Goal: Task Accomplishment & Management: Manage account settings

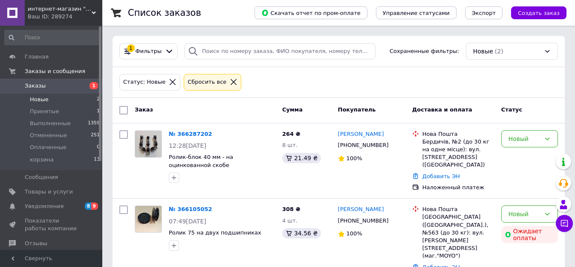
click at [35, 100] on span "Новые" at bounding box center [39, 100] width 19 height 8
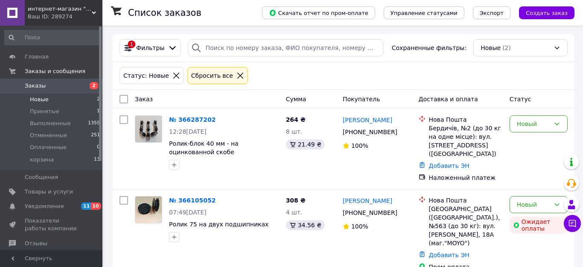
click at [45, 102] on span "Новые" at bounding box center [39, 100] width 19 height 8
click at [45, 100] on span "Новые" at bounding box center [39, 100] width 19 height 8
click at [52, 112] on span "Принятые" at bounding box center [44, 112] width 29 height 8
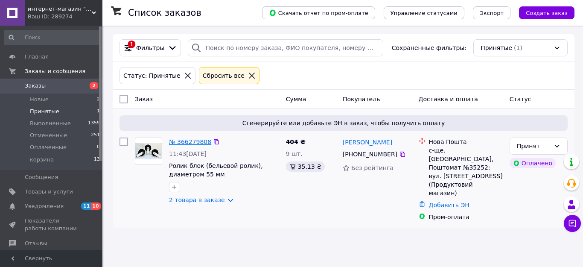
click at [188, 143] on link "№ 366279808" at bounding box center [190, 141] width 42 height 7
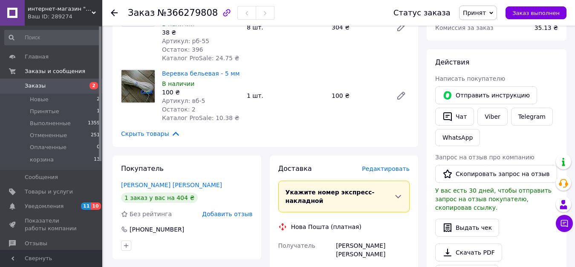
scroll to position [213, 0]
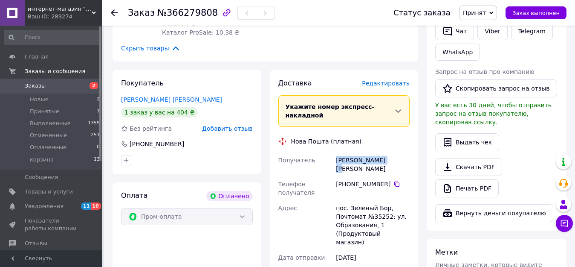
drag, startPoint x: 336, startPoint y: 143, endPoint x: 394, endPoint y: 143, distance: 58.0
click at [394, 152] on div "Блідченко Марина" at bounding box center [372, 164] width 77 height 24
copy div "Блідченко Марина"
click at [394, 180] on icon at bounding box center [397, 183] width 7 height 7
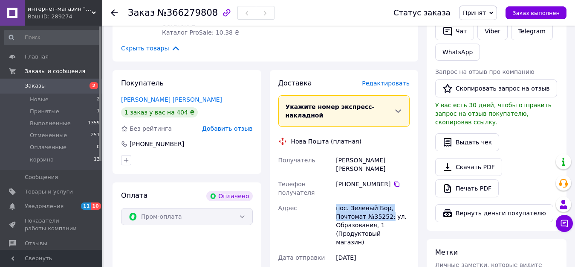
drag, startPoint x: 335, startPoint y: 183, endPoint x: 388, endPoint y: 189, distance: 53.3
click at [388, 200] on div "пос. Зеленый Бор, Почтомат №35252: ул. Образования, 1 (Продуктовый магазин)" at bounding box center [372, 224] width 77 height 49
copy div "пос. Зеленый Бор, Почтомат №35252:"
click at [68, 98] on li "Новые 2" at bounding box center [52, 99] width 105 height 12
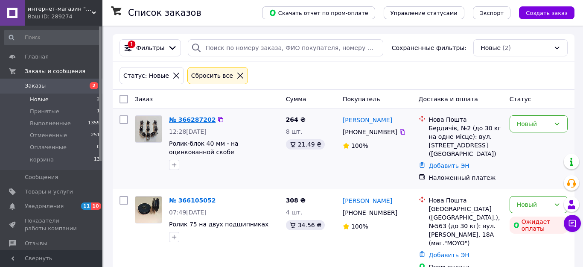
click at [186, 118] on link "№ 366287202" at bounding box center [192, 119] width 46 height 7
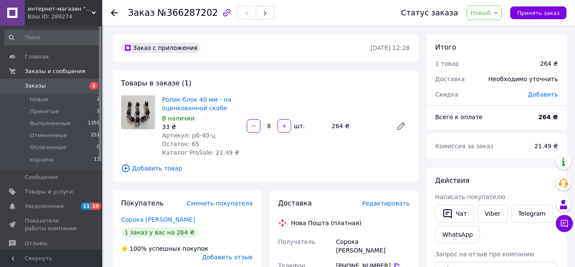
scroll to position [85, 0]
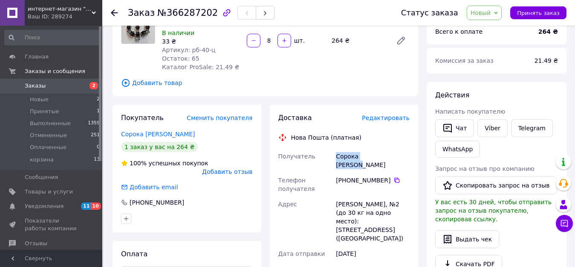
drag, startPoint x: 386, startPoint y: 154, endPoint x: 330, endPoint y: 154, distance: 55.9
copy div "Получатель Сорока Віталій"
click at [394, 177] on icon at bounding box center [397, 180] width 7 height 7
drag, startPoint x: 337, startPoint y: 192, endPoint x: 376, endPoint y: 194, distance: 39.3
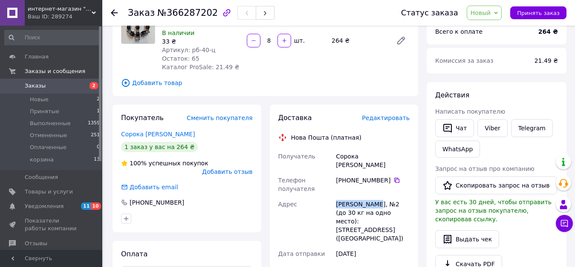
click at [376, 196] on div "[PERSON_NAME], №2 (до 30 кг на одно место): [STREET_ADDRESS] ([GEOGRAPHIC_DATA])" at bounding box center [372, 220] width 77 height 49
copy div "Бердичев, №2"
click at [539, 9] on button "Принять заказ" at bounding box center [539, 12] width 56 height 13
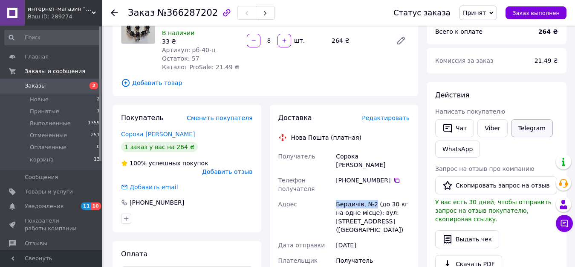
click at [518, 127] on link "Telegram" at bounding box center [532, 128] width 42 height 18
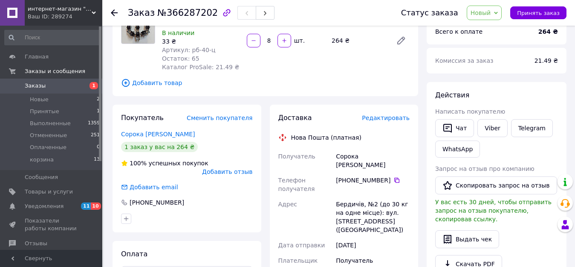
scroll to position [85, 0]
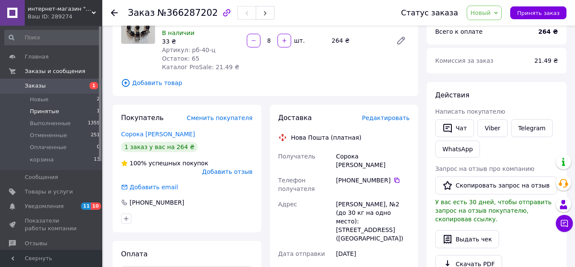
click at [39, 110] on span "Принятые" at bounding box center [44, 112] width 29 height 8
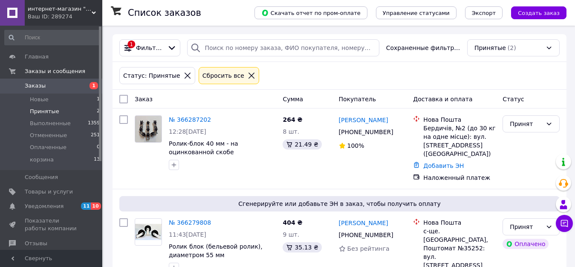
click at [43, 83] on span "Заказы" at bounding box center [52, 86] width 54 height 8
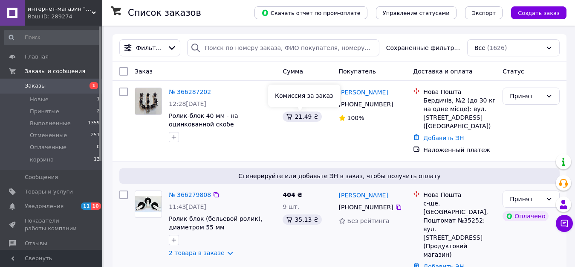
scroll to position [128, 0]
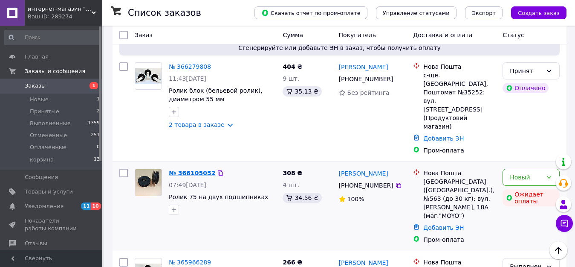
click at [194, 169] on link "№ 366105052" at bounding box center [192, 172] width 46 height 7
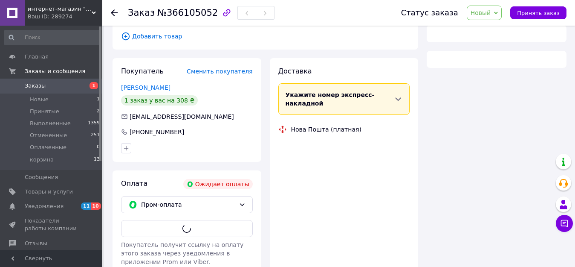
scroll to position [128, 0]
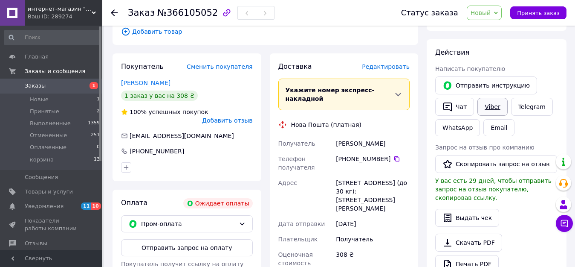
click at [494, 109] on link "Viber" at bounding box center [493, 107] width 30 height 18
drag, startPoint x: 339, startPoint y: 134, endPoint x: 370, endPoint y: 135, distance: 31.6
click at [370, 136] on div "[PERSON_NAME]" at bounding box center [372, 143] width 77 height 15
click at [360, 136] on div "[PERSON_NAME]" at bounding box center [372, 143] width 77 height 15
drag, startPoint x: 336, startPoint y: 133, endPoint x: 376, endPoint y: 134, distance: 40.5
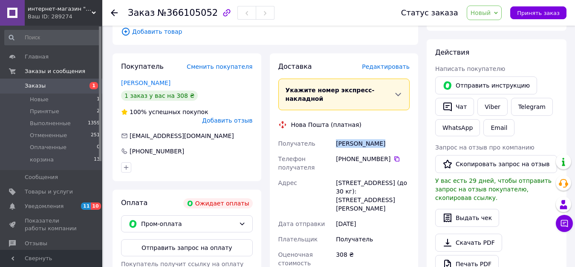
click at [376, 136] on div "[PERSON_NAME]" at bounding box center [372, 143] width 77 height 15
copy div "[PERSON_NAME]"
click at [394, 155] on icon at bounding box center [397, 158] width 7 height 7
drag, startPoint x: 337, startPoint y: 174, endPoint x: 353, endPoint y: 179, distance: 16.7
click at [353, 179] on div "[STREET_ADDRESS] (до 30 кг): [STREET_ADDRESS][PERSON_NAME]" at bounding box center [372, 195] width 77 height 41
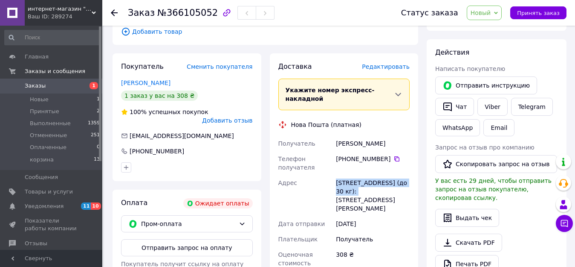
copy div "г. [GEOGRAPHIC_DATA] ([GEOGRAPHIC_DATA].), №563"
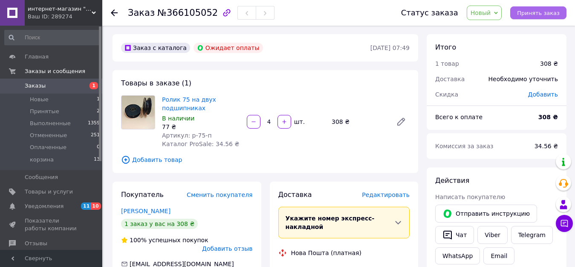
click at [533, 12] on span "Принять заказ" at bounding box center [538, 13] width 43 height 6
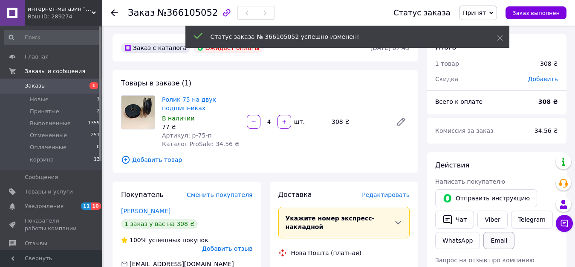
click at [492, 233] on button "Email" at bounding box center [499, 240] width 31 height 17
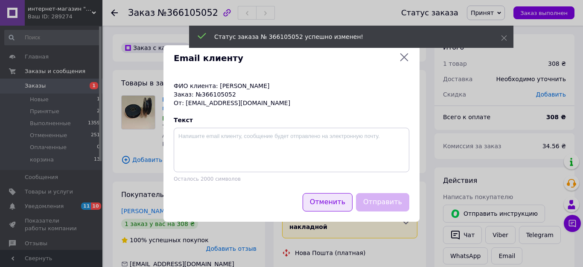
click at [323, 200] on button "Отменить" at bounding box center [327, 202] width 50 height 18
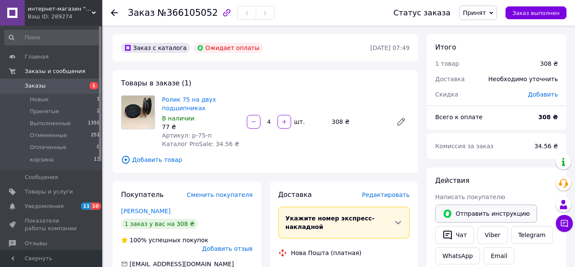
drag, startPoint x: 488, startPoint y: 235, endPoint x: 462, endPoint y: 217, distance: 30.6
click at [488, 235] on link "Viber" at bounding box center [493, 235] width 30 height 18
click at [57, 111] on li "Принятые 2" at bounding box center [52, 111] width 105 height 12
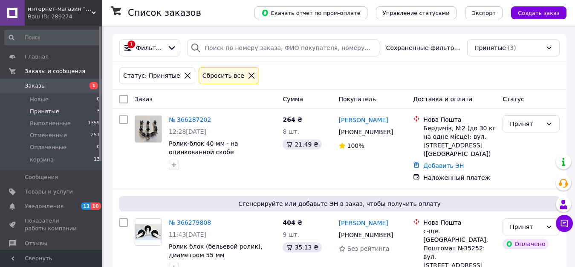
click at [48, 88] on span "Заказы" at bounding box center [52, 86] width 54 height 8
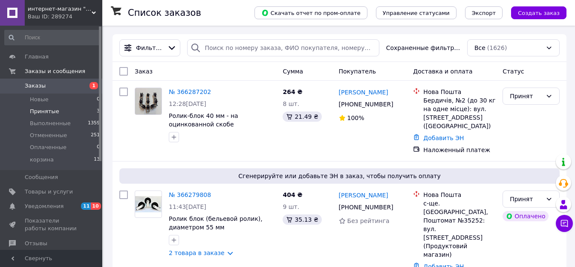
click at [48, 111] on span "Принятые" at bounding box center [44, 112] width 29 height 8
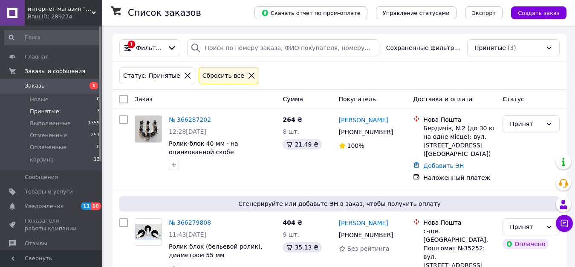
click at [73, 20] on div "Ваш ID: 289274" at bounding box center [65, 17] width 75 height 8
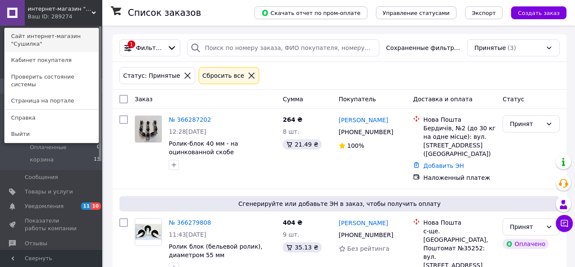
click at [73, 32] on link "Сайт интернет-магазин "Сушилка"" at bounding box center [52, 40] width 94 height 24
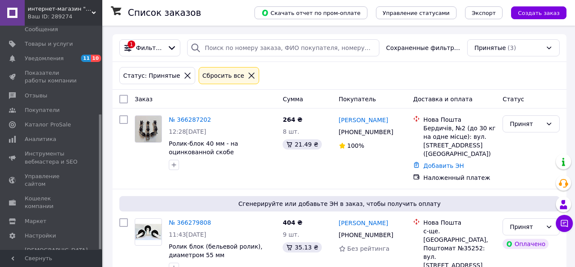
scroll to position [43, 0]
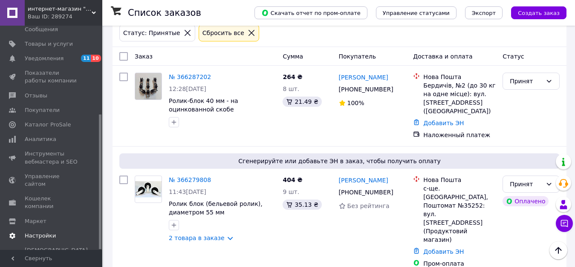
click at [43, 232] on span "Настройки" at bounding box center [40, 236] width 31 height 8
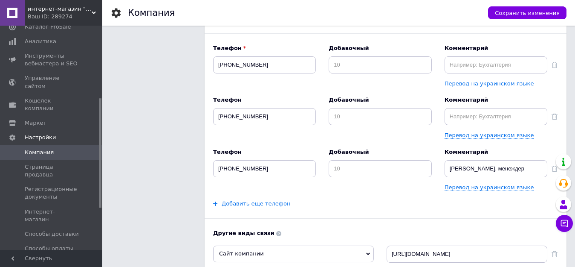
scroll to position [171, 0]
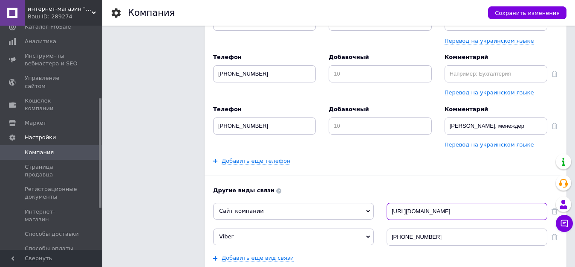
drag, startPoint x: 440, startPoint y: 214, endPoint x: 370, endPoint y: 214, distance: 70.0
click at [370, 214] on div "Сайт компании Skype WhatsApp Telegram Messenger ICQ [URL][DOMAIN_NAME]" at bounding box center [385, 211] width 345 height 17
paste input "s://[DOMAIN_NAME][URL]"
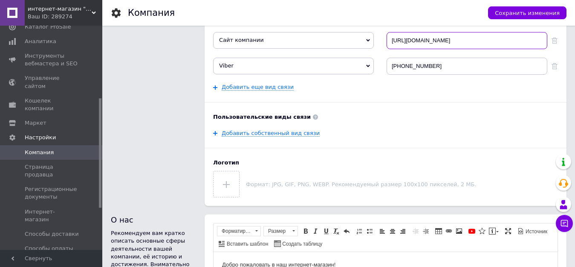
scroll to position [427, 0]
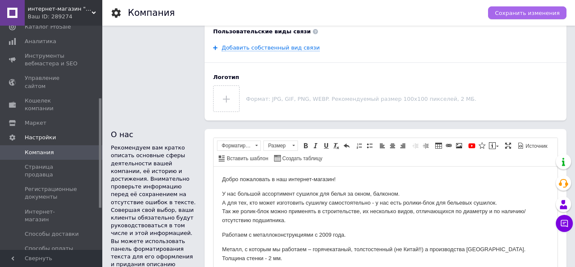
type input "[URL][DOMAIN_NAME]"
click at [540, 15] on span "Сохранить изменения" at bounding box center [527, 13] width 65 height 6
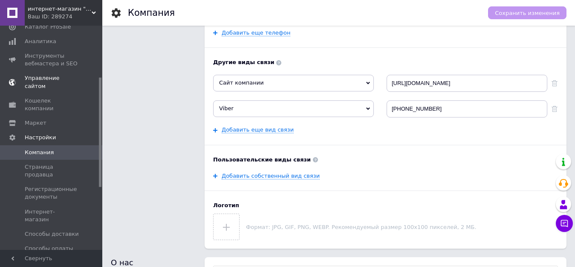
scroll to position [20, 0]
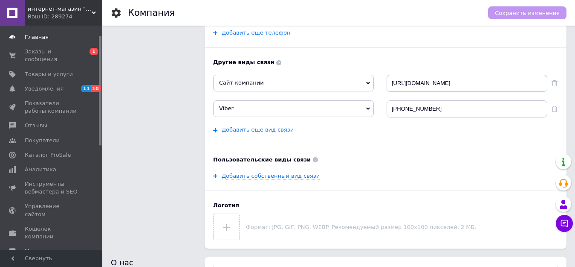
click at [41, 39] on span "Главная" at bounding box center [37, 37] width 24 height 8
